Goal: Task Accomplishment & Management: Manage account settings

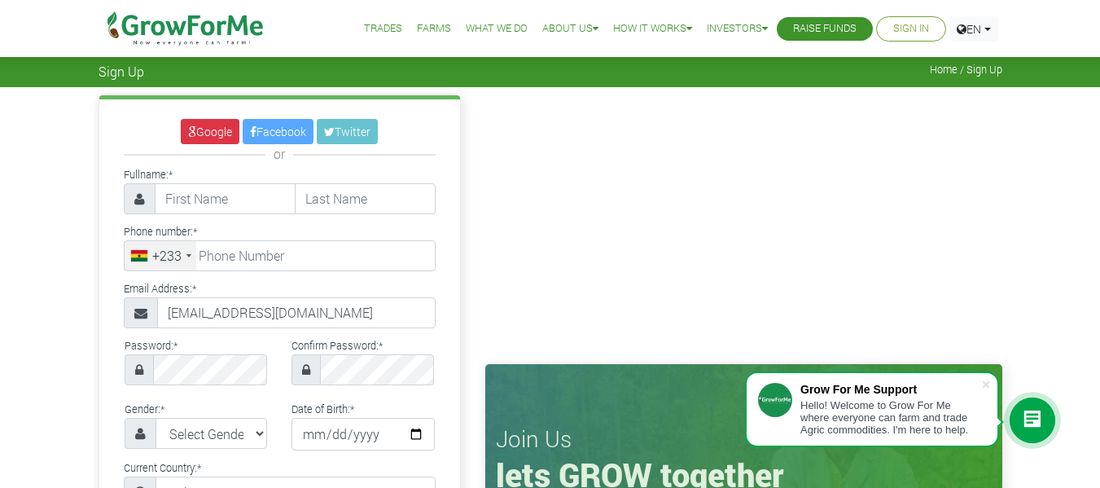
click at [542, 27] on link "Sign In" at bounding box center [911, 28] width 36 height 17
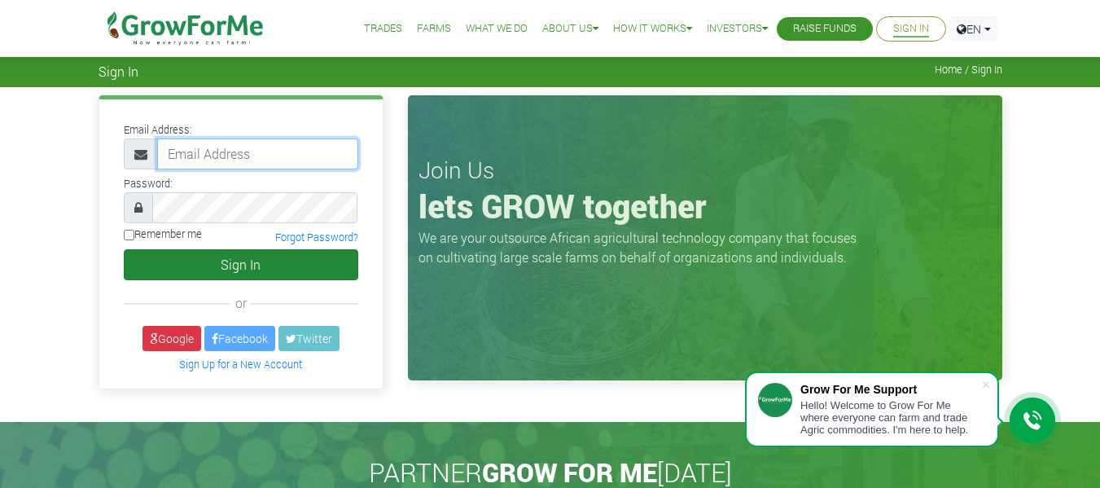
type input "tatiannalindsay16@gmail.com"
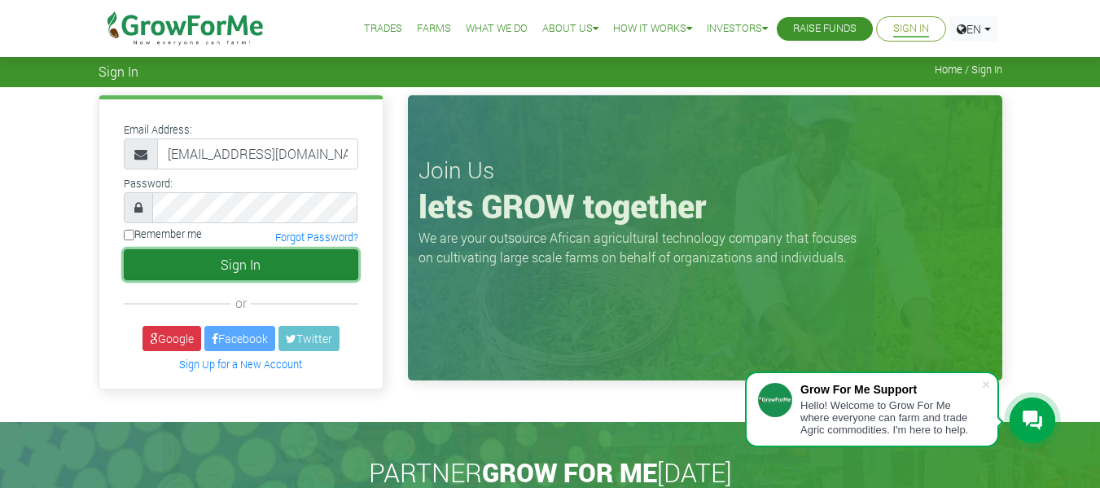
click at [257, 262] on button "Sign In" at bounding box center [241, 264] width 235 height 31
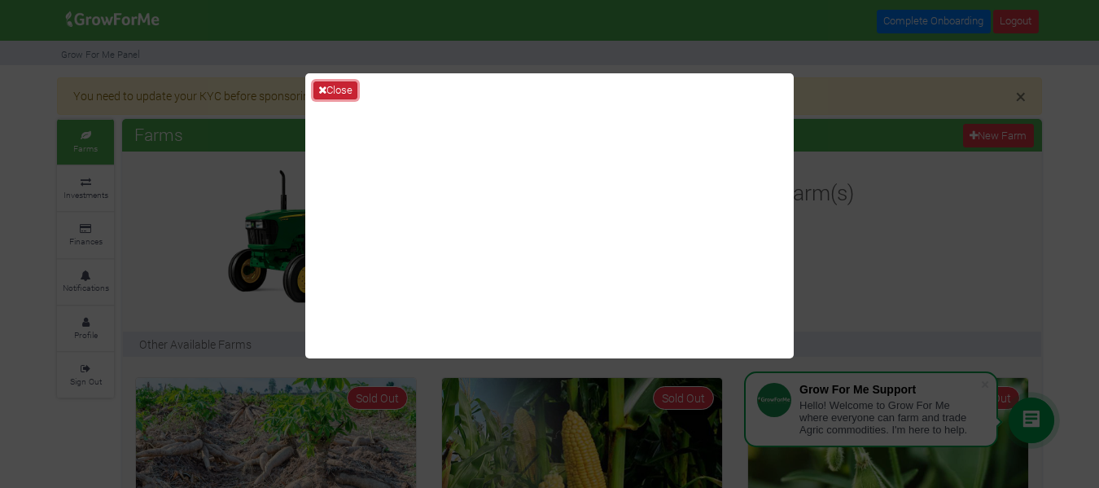
click at [327, 84] on button "Close" at bounding box center [336, 90] width 44 height 18
